Goal: Task Accomplishment & Management: Manage account settings

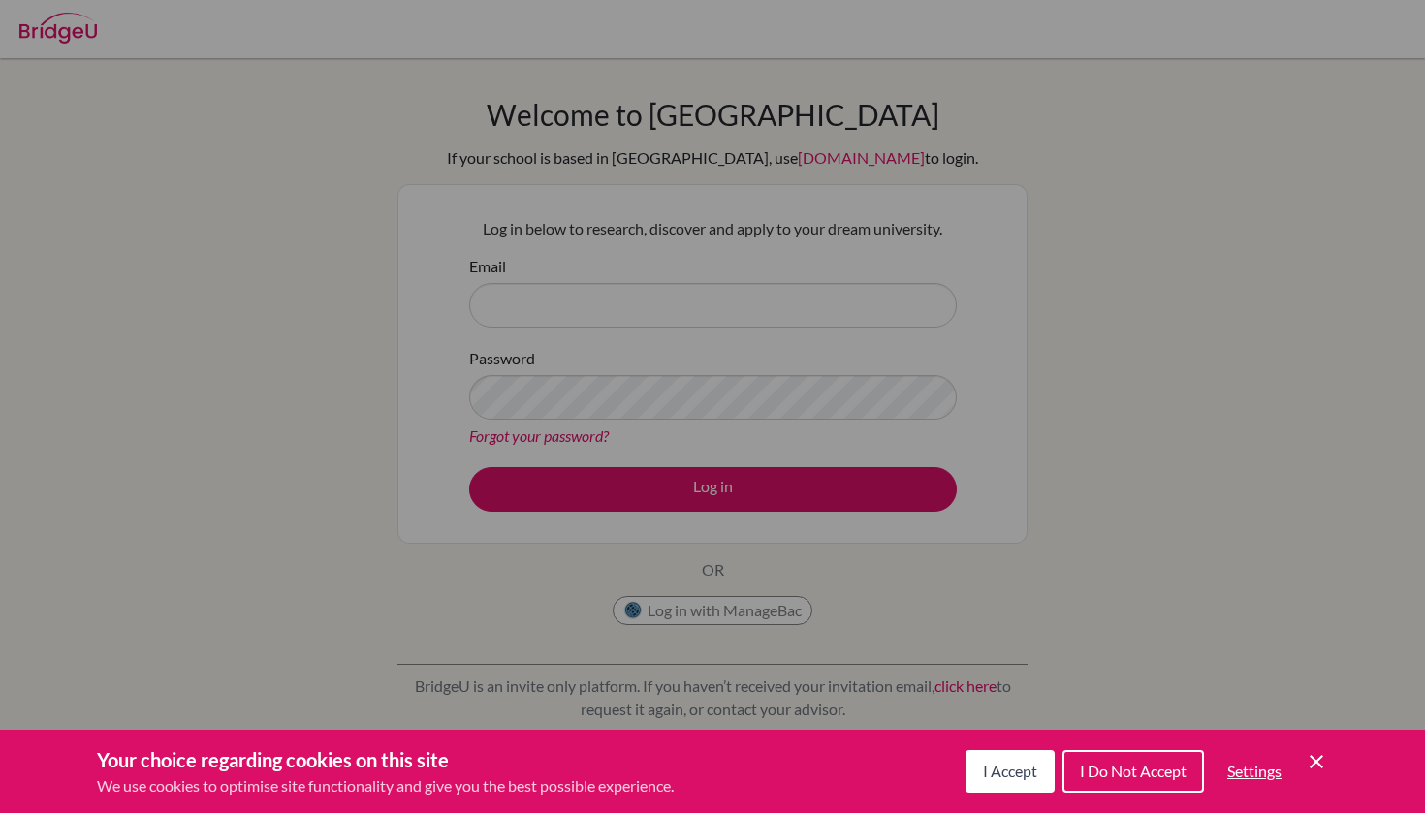
click at [834, 265] on div "Cookie Preferences" at bounding box center [712, 406] width 1425 height 813
click at [770, 290] on div "Cookie Preferences" at bounding box center [712, 406] width 1425 height 813
click at [1017, 756] on button "I Accept" at bounding box center [1010, 771] width 89 height 43
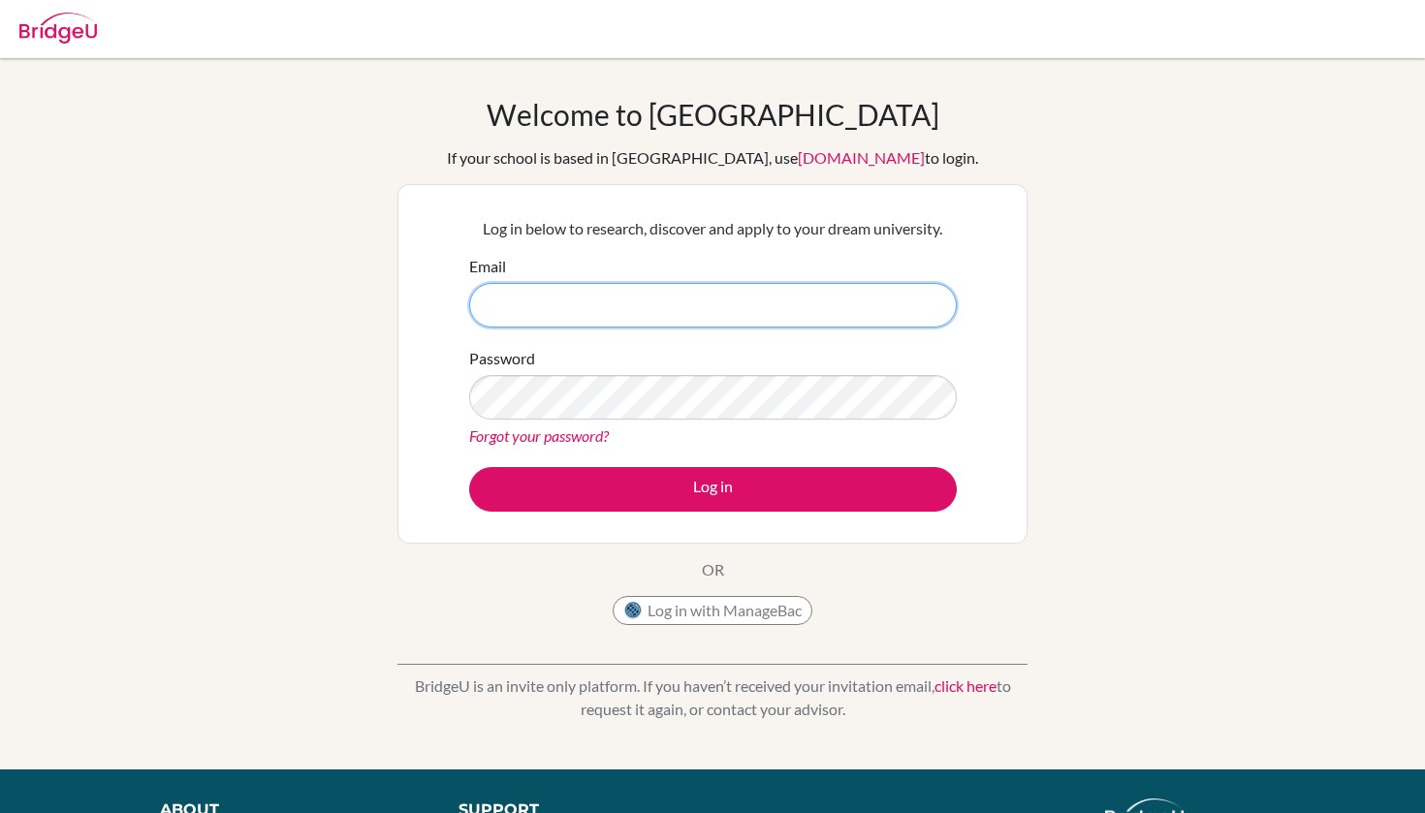
type input "[EMAIL_ADDRESS][DOMAIN_NAME]"
click at [613, 372] on div "Password Forgot your password?" at bounding box center [713, 397] width 488 height 101
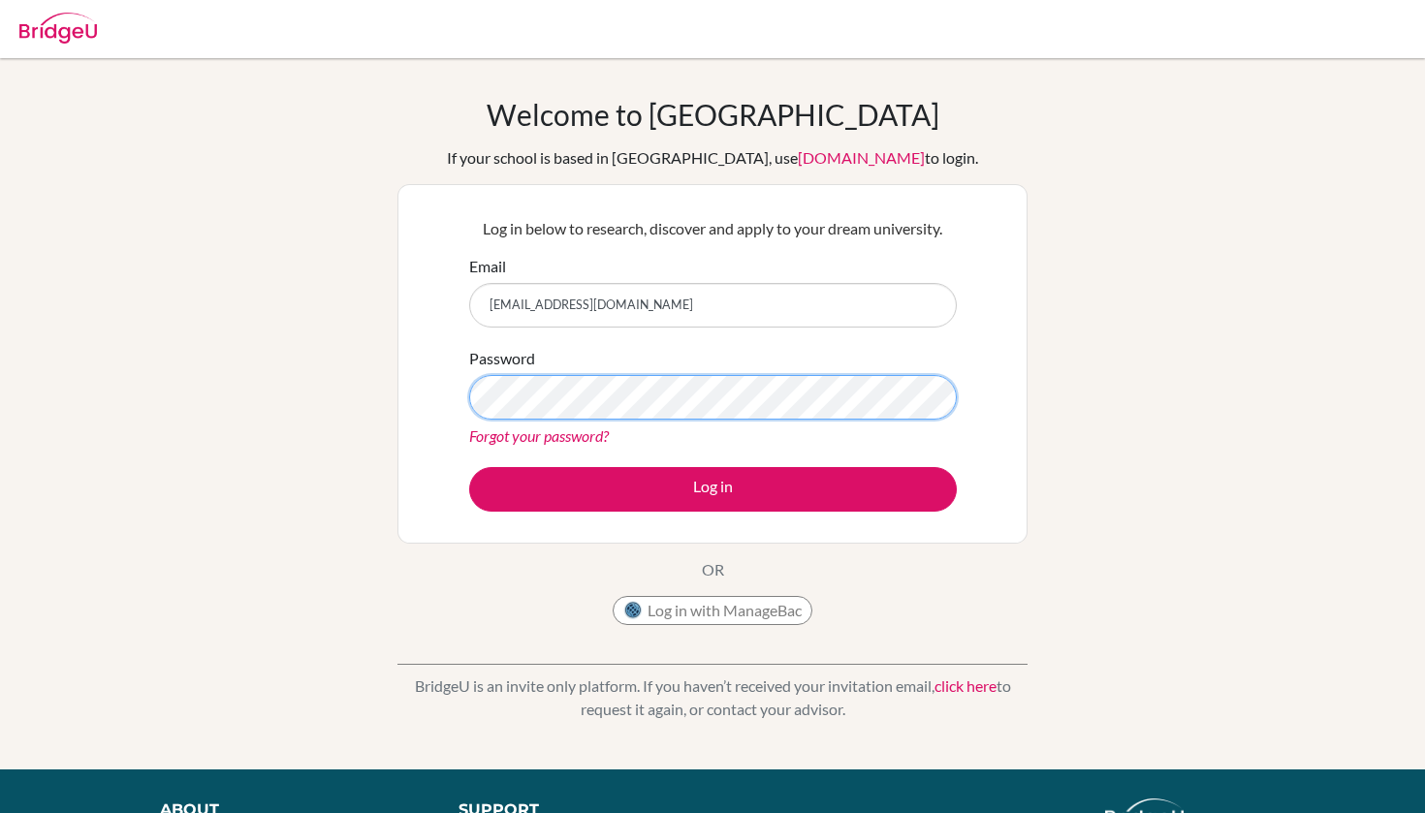
click at [713, 489] on button "Log in" at bounding box center [713, 489] width 488 height 45
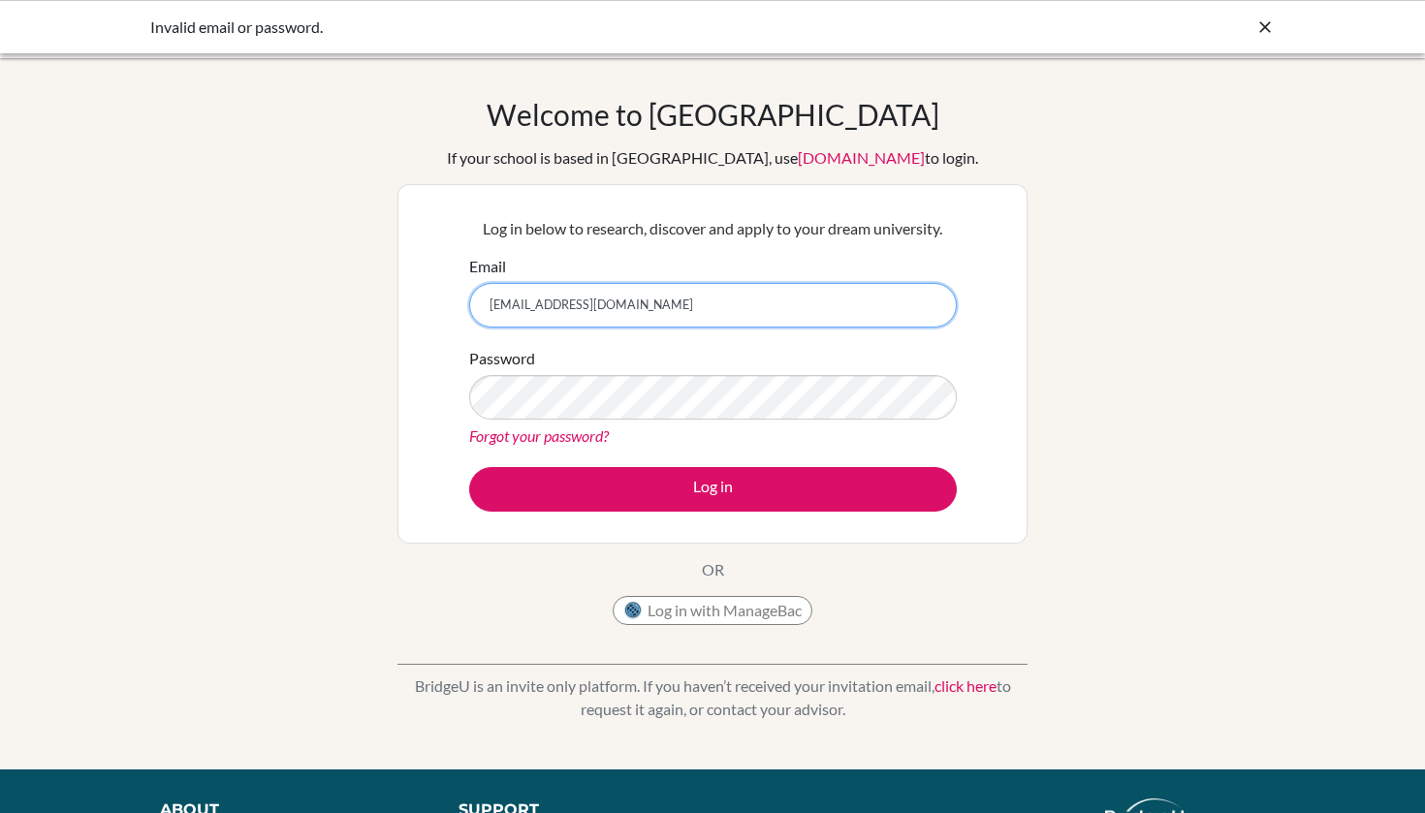
click at [774, 309] on input "[EMAIL_ADDRESS][DOMAIN_NAME]" at bounding box center [713, 305] width 488 height 45
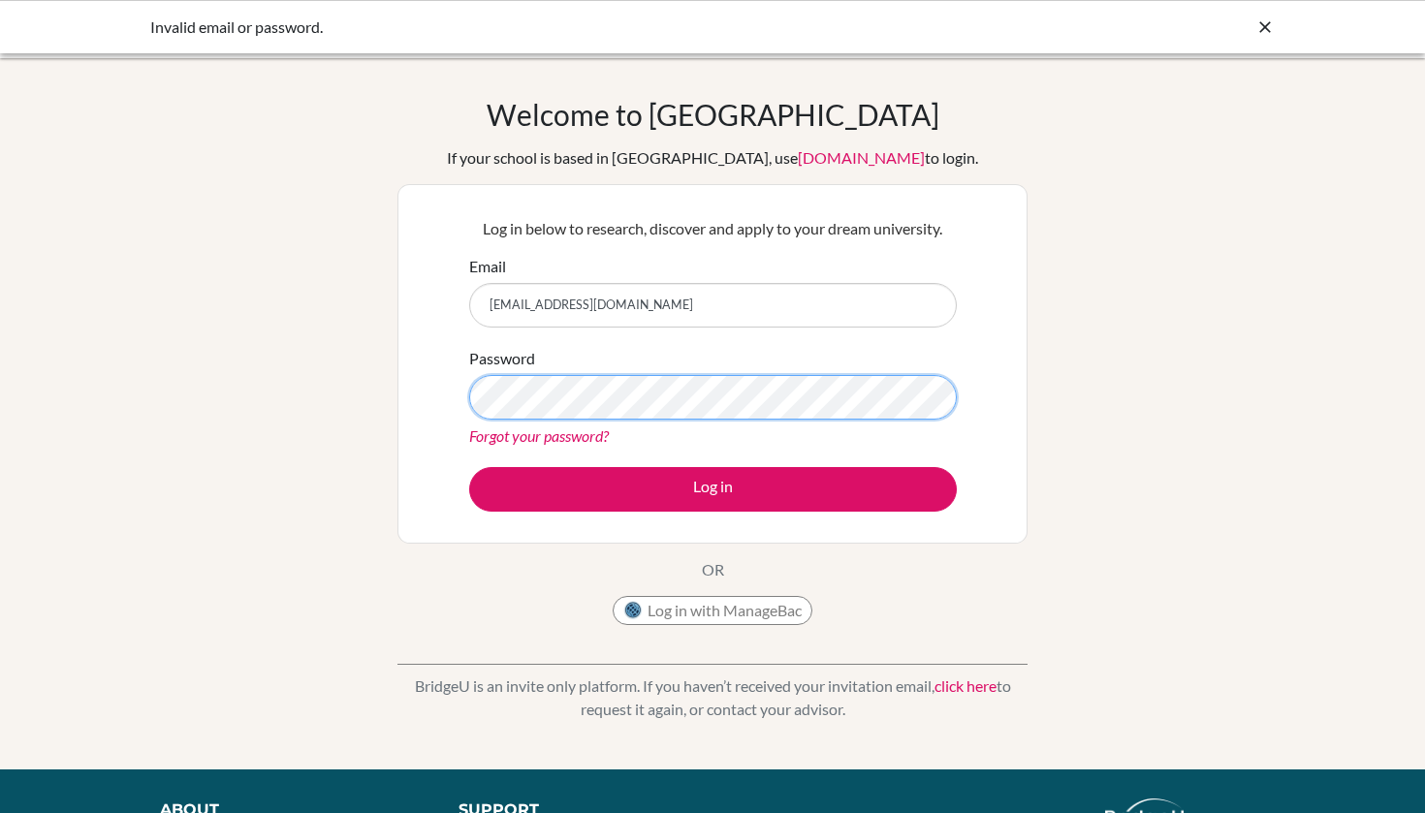
click at [713, 489] on button "Log in" at bounding box center [713, 489] width 488 height 45
click at [529, 304] on input "volleyIzzy18@outlook.com" at bounding box center [713, 305] width 488 height 45
type input "[EMAIL_ADDRESS][DOMAIN_NAME]"
click at [576, 422] on div "Password Forgot your password?" at bounding box center [713, 397] width 488 height 101
click at [713, 489] on button "Log in" at bounding box center [713, 489] width 488 height 45
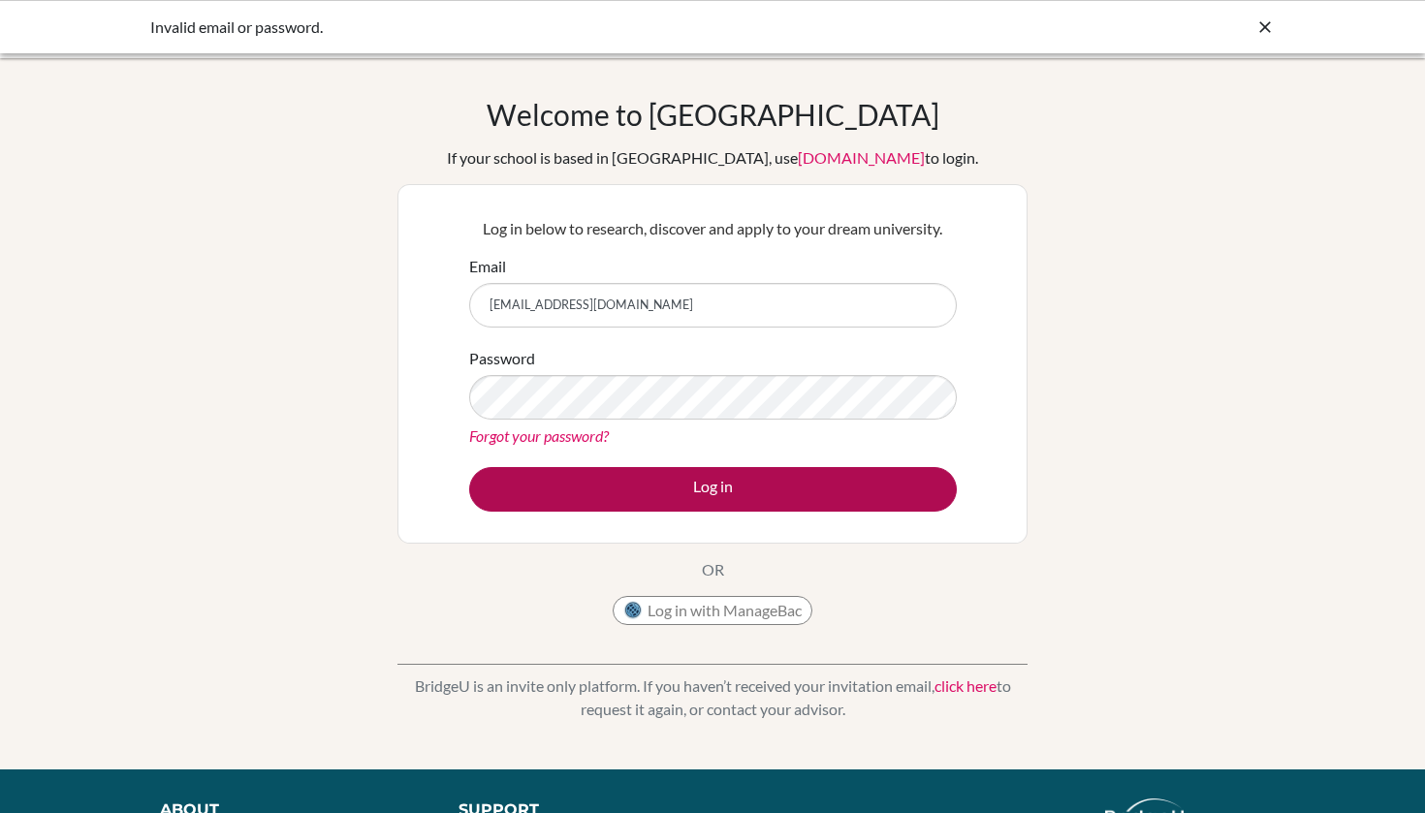
click at [779, 497] on button "Log in" at bounding box center [713, 489] width 488 height 45
click at [720, 497] on button "Log in" at bounding box center [713, 489] width 488 height 45
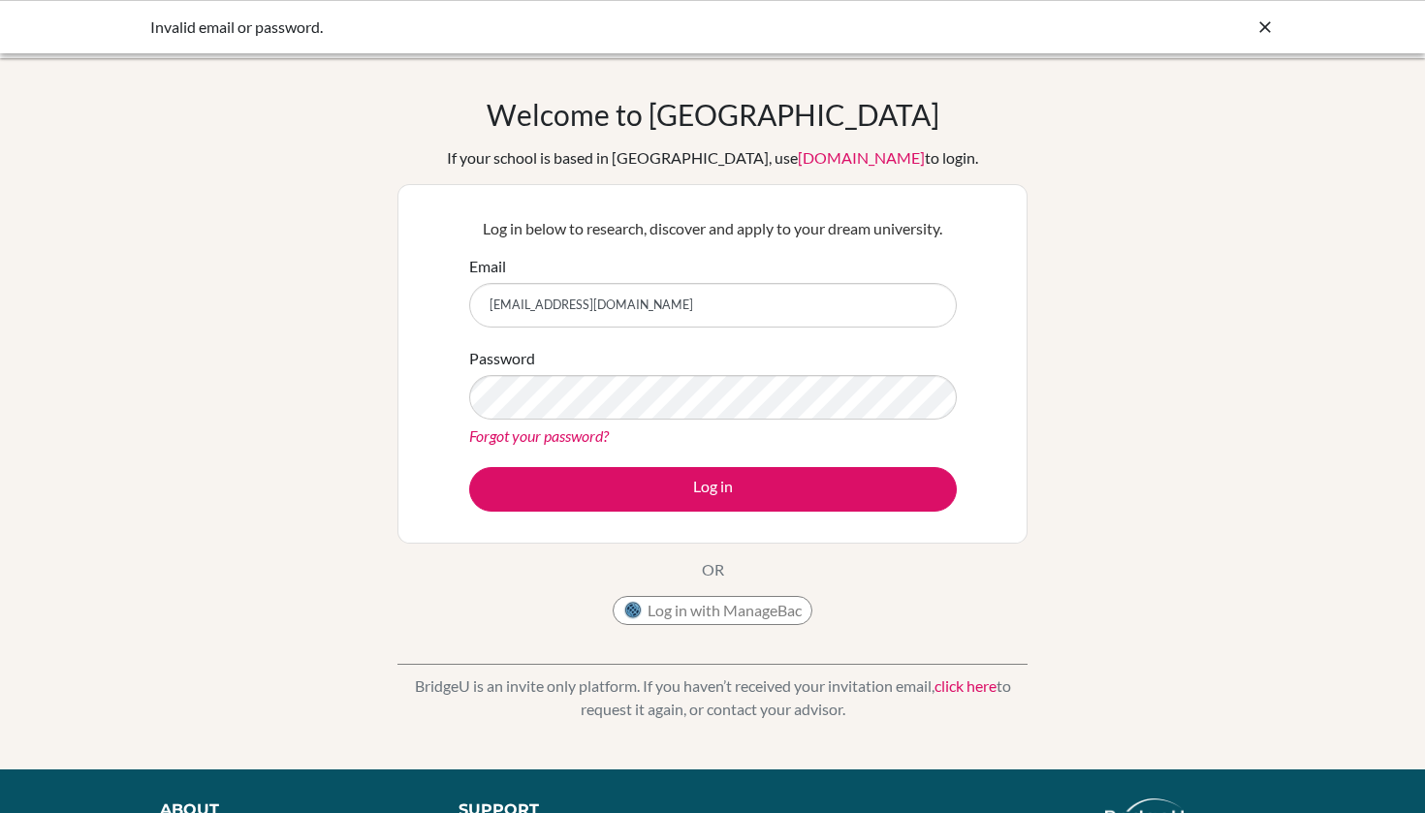
click at [1230, 115] on div "Welcome to BridgeU If your school is based in China, use app.bridge-u.com.cn to…" at bounding box center [712, 414] width 1425 height 634
click at [713, 489] on button "Log in" at bounding box center [713, 489] width 488 height 45
click at [539, 431] on link "Forgot your password?" at bounding box center [539, 436] width 140 height 18
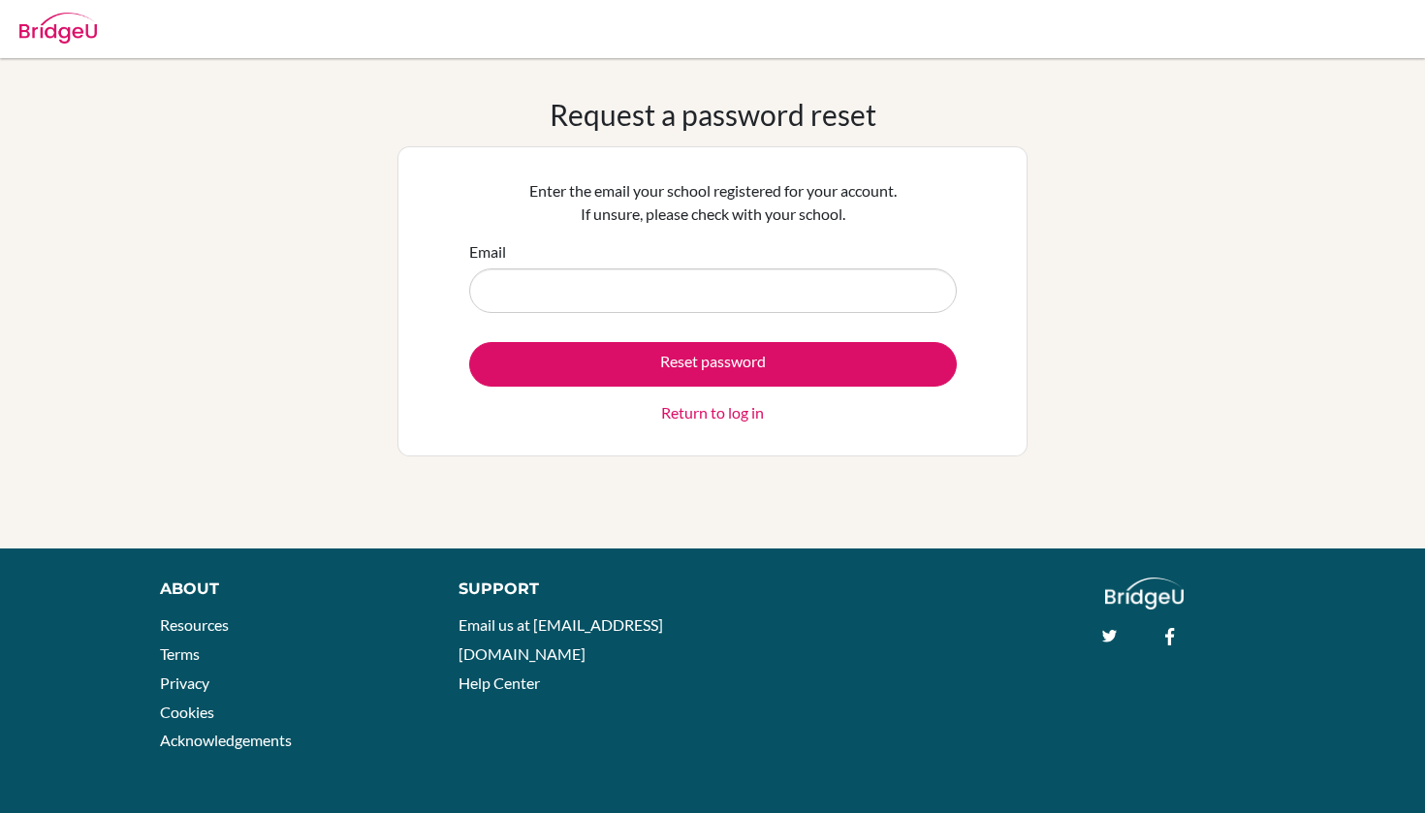
click at [973, 171] on div "Enter the email your school registered for your account. If unsure, please chec…" at bounding box center [713, 301] width 630 height 310
click at [757, 286] on input "Email" at bounding box center [713, 291] width 488 height 45
type input "[EMAIL_ADDRESS][DOMAIN_NAME]"
click at [668, 295] on input "[EMAIL_ADDRESS][DOMAIN_NAME]" at bounding box center [713, 291] width 488 height 45
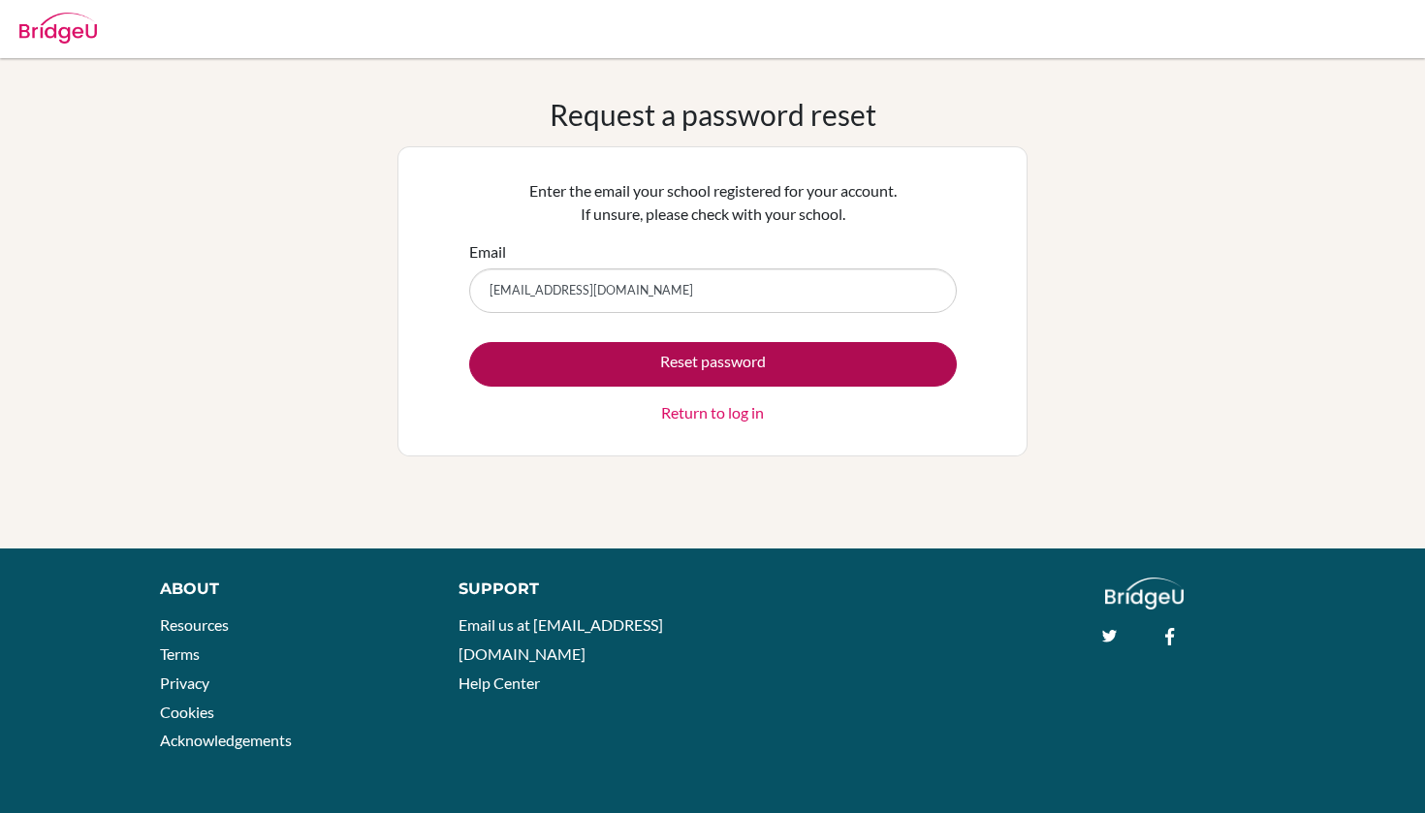
click at [663, 363] on button "Reset password" at bounding box center [713, 364] width 488 height 45
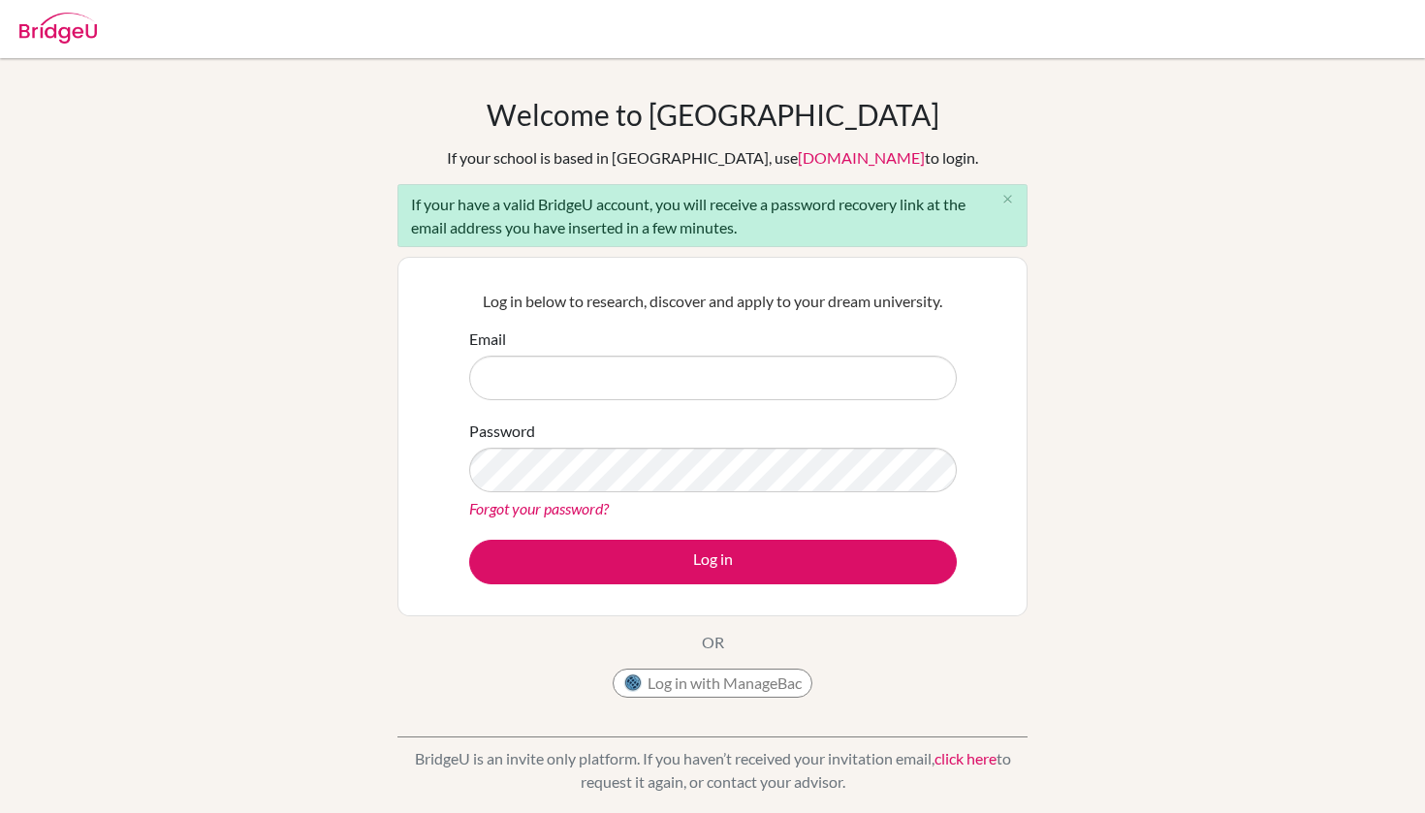
click at [813, 268] on div "Log in below to research, discover and apply to your dream university. Email Pa…" at bounding box center [713, 437] width 630 height 360
click at [918, 78] on div "Welcome to BridgeU If your school is based in China, use app.bridge-u.com.cn to…" at bounding box center [712, 450] width 1425 height 784
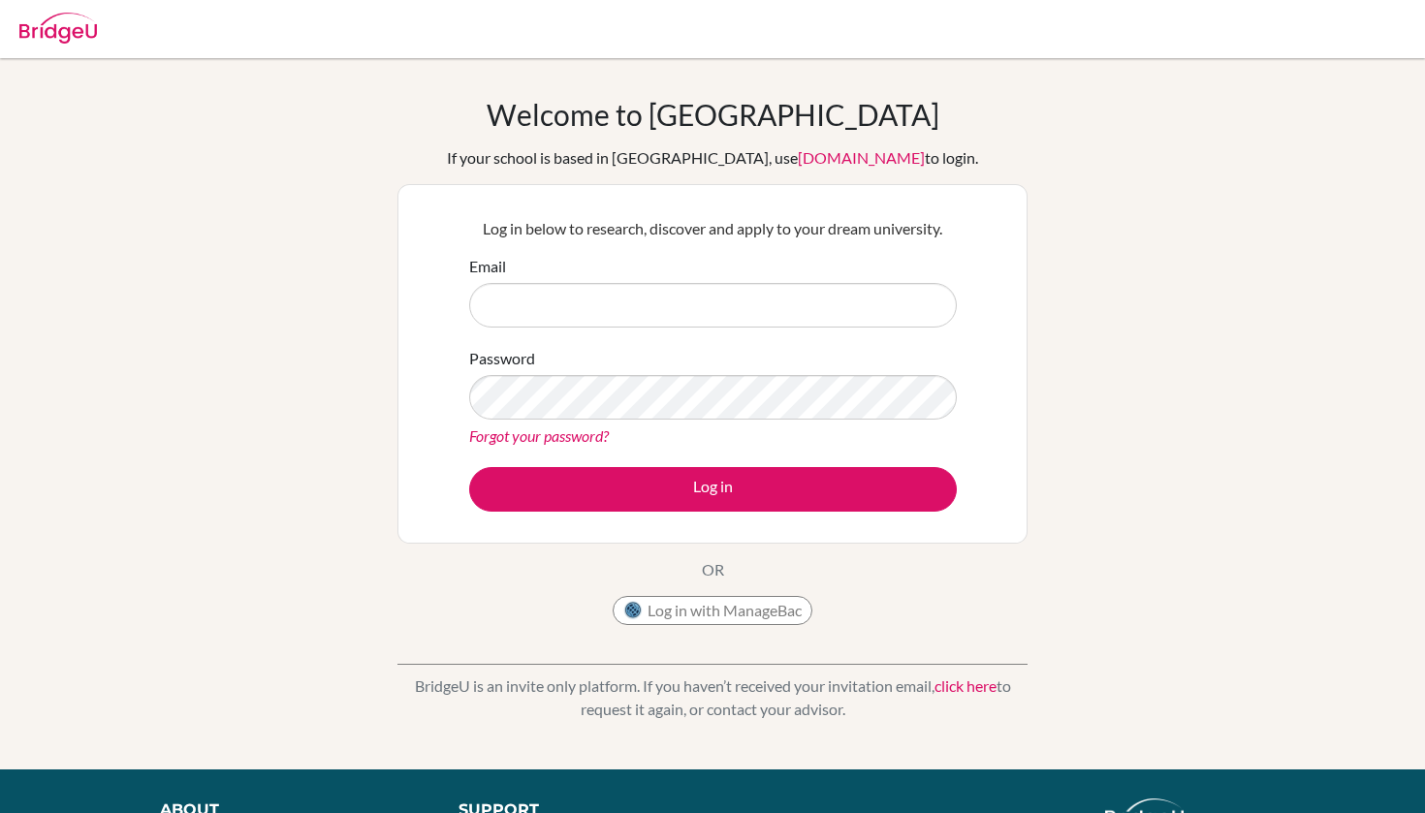
click at [1051, 206] on div "Welcome to [GEOGRAPHIC_DATA] If your school is based in [GEOGRAPHIC_DATA], use …" at bounding box center [712, 414] width 1425 height 634
click at [745, 313] on input "Email" at bounding box center [713, 305] width 488 height 45
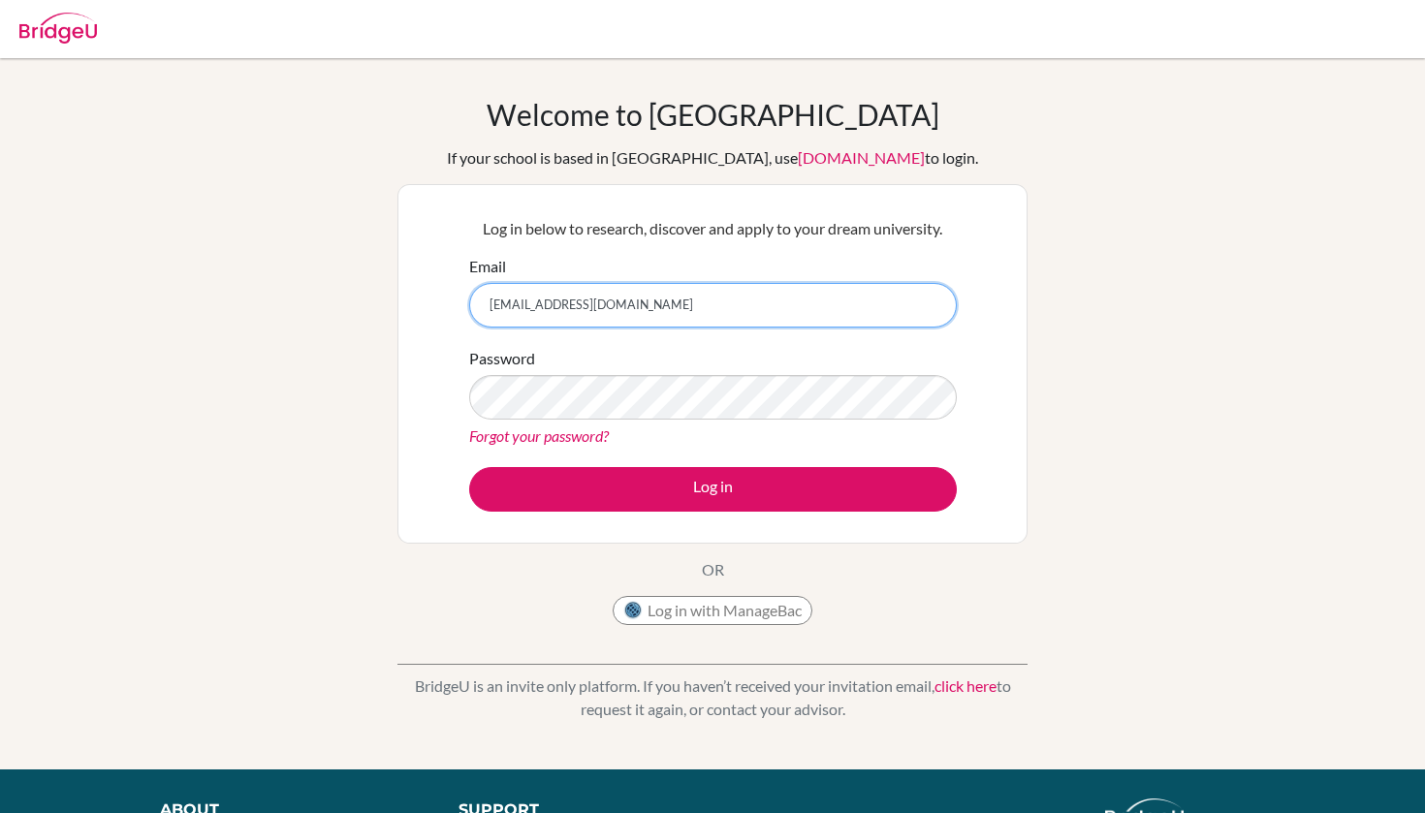
type input "[EMAIL_ADDRESS][DOMAIN_NAME]"
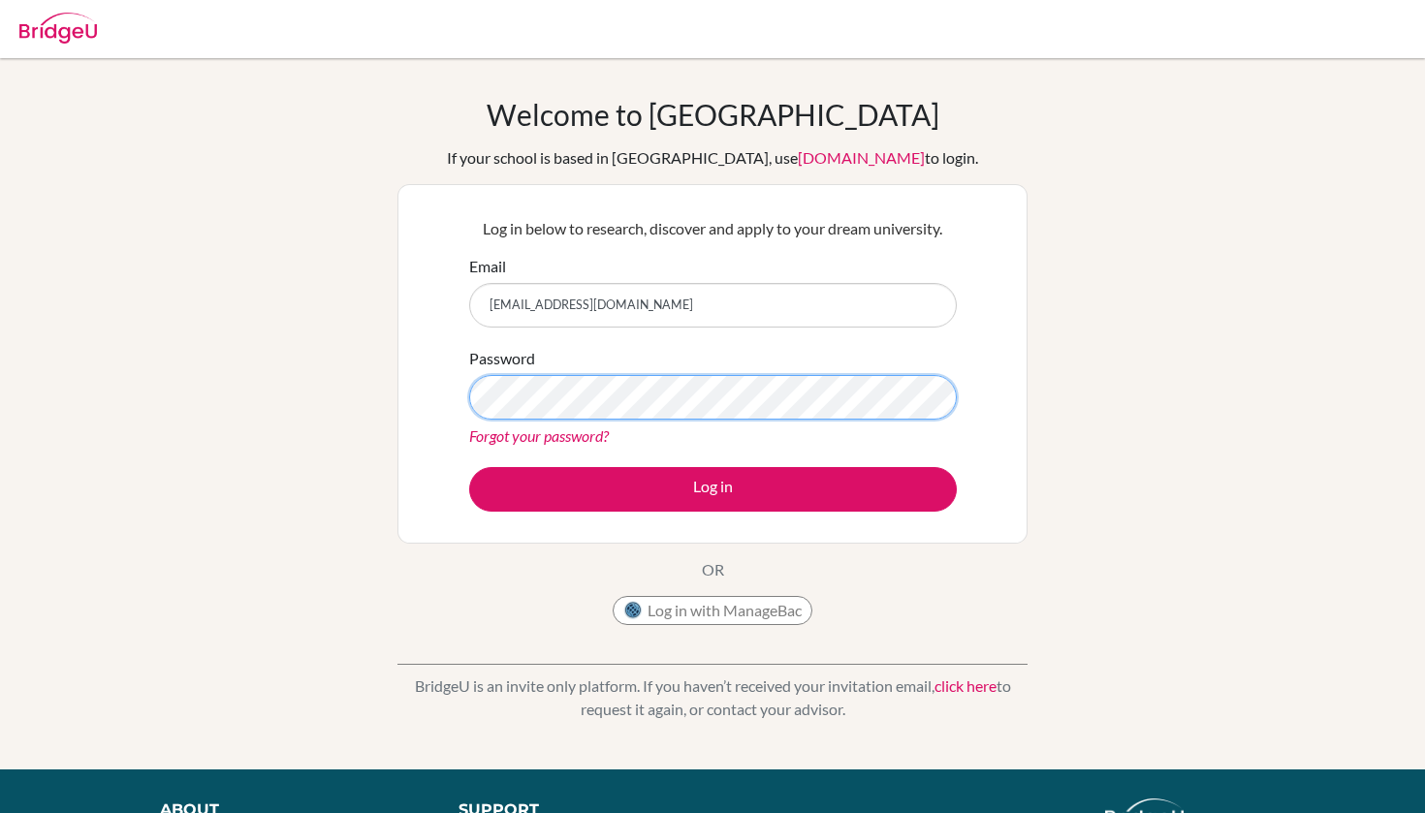
click at [713, 489] on button "Log in" at bounding box center [713, 489] width 488 height 45
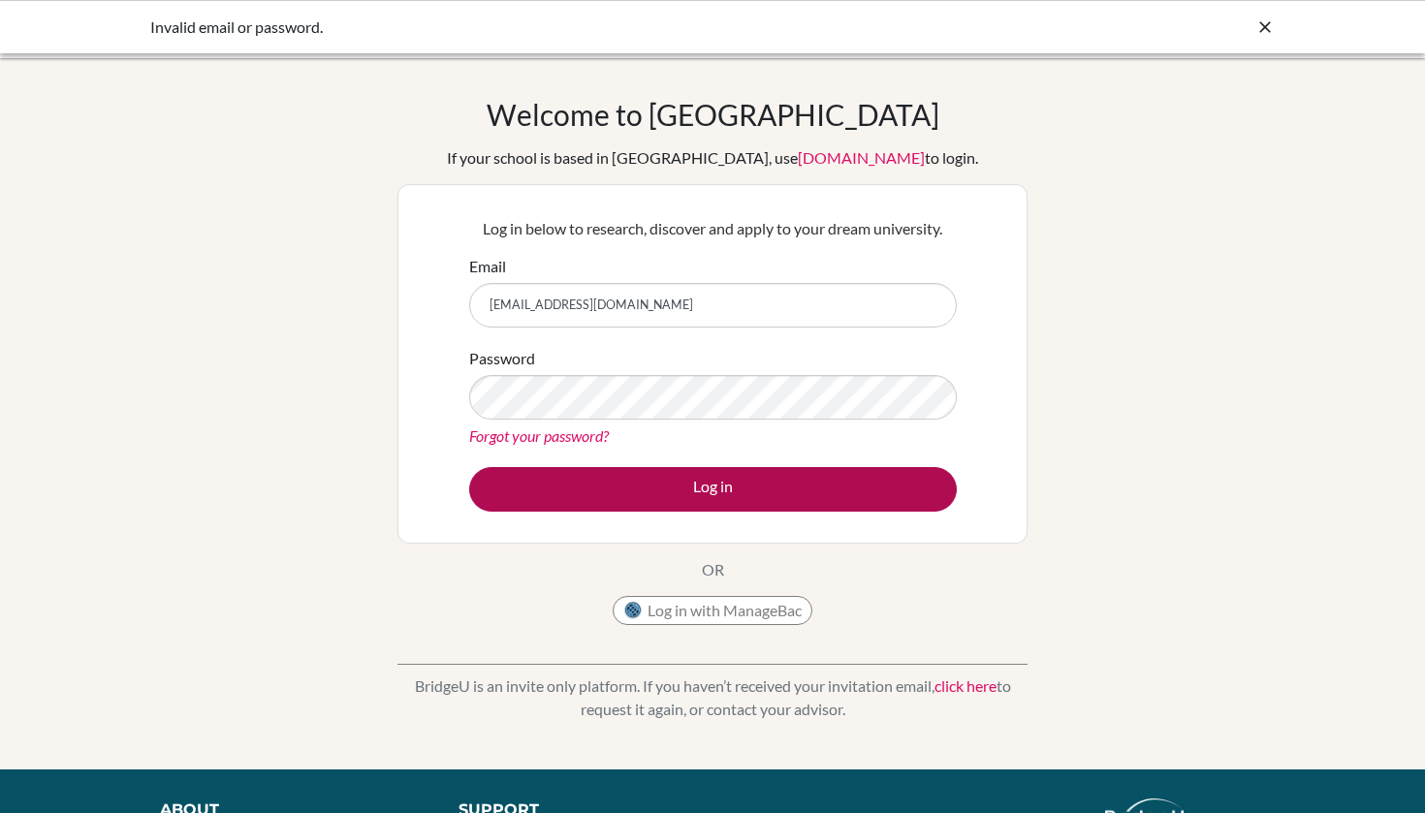
click at [858, 481] on button "Log in" at bounding box center [713, 489] width 488 height 45
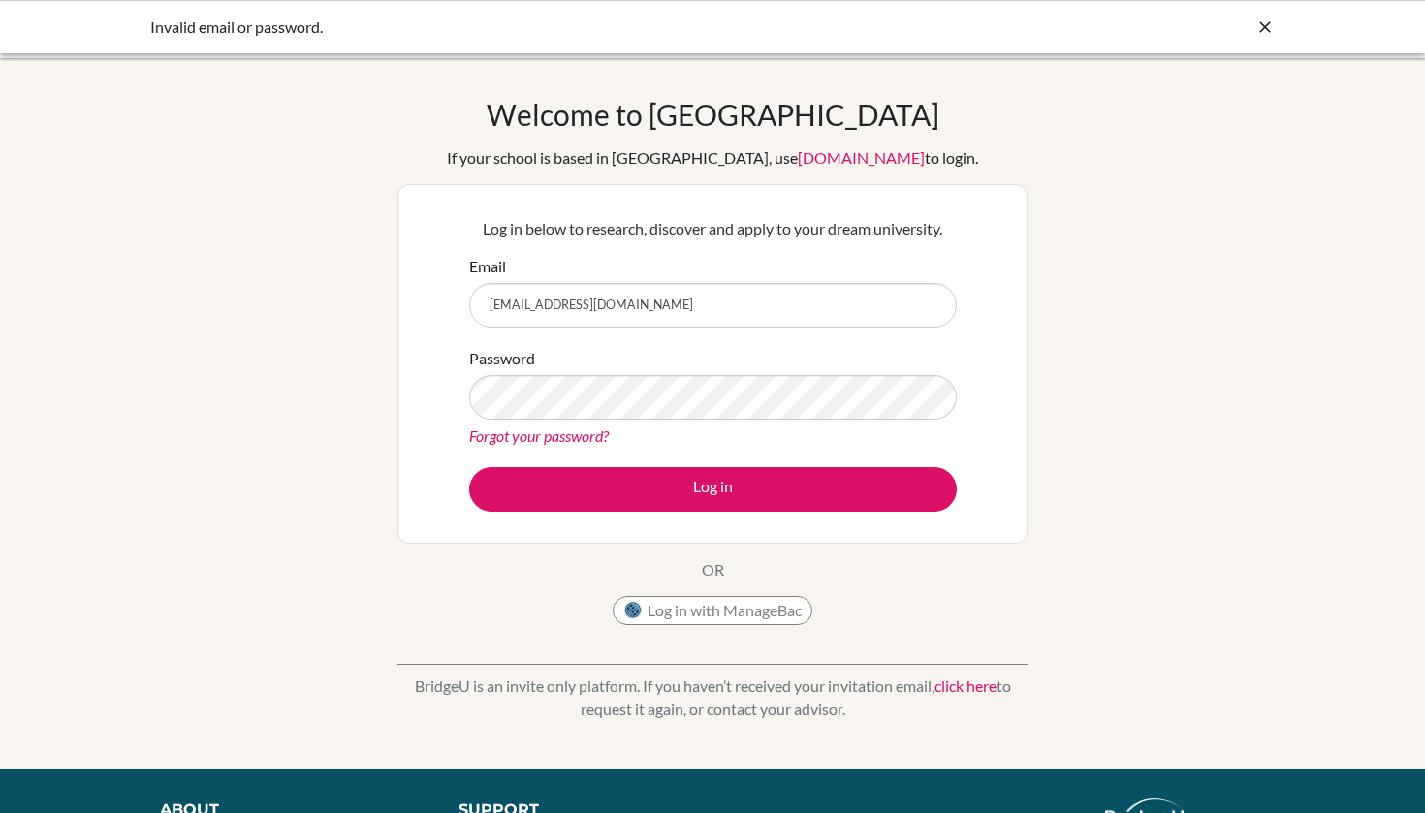
click at [1261, 24] on icon at bounding box center [1265, 26] width 19 height 19
